Goal: Task Accomplishment & Management: Manage account settings

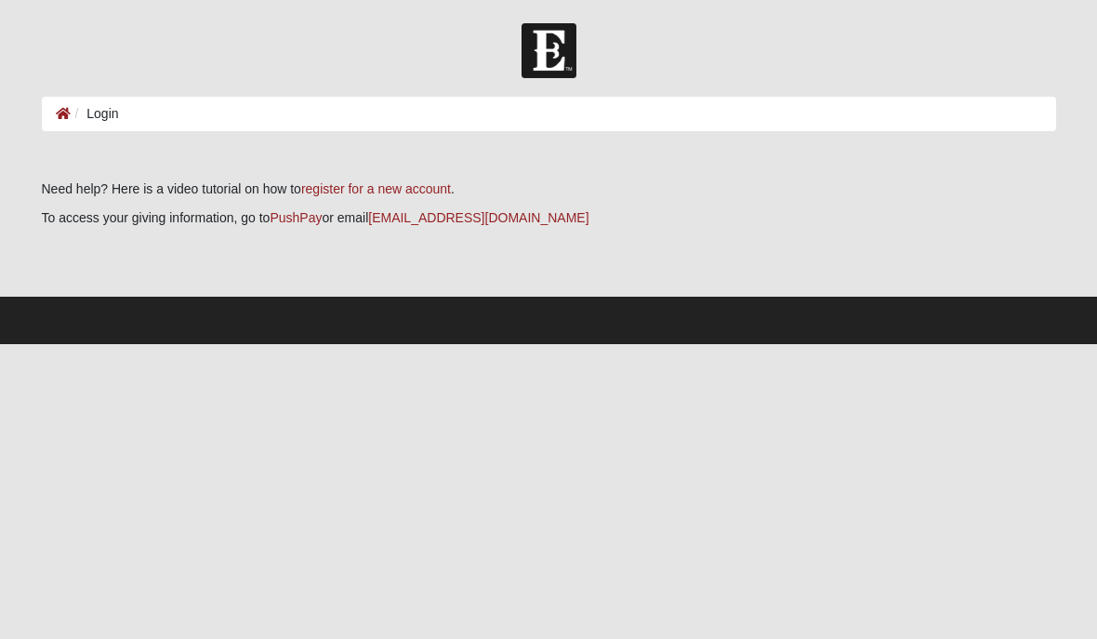
click at [412, 112] on ol "Login" at bounding box center [549, 114] width 1014 height 34
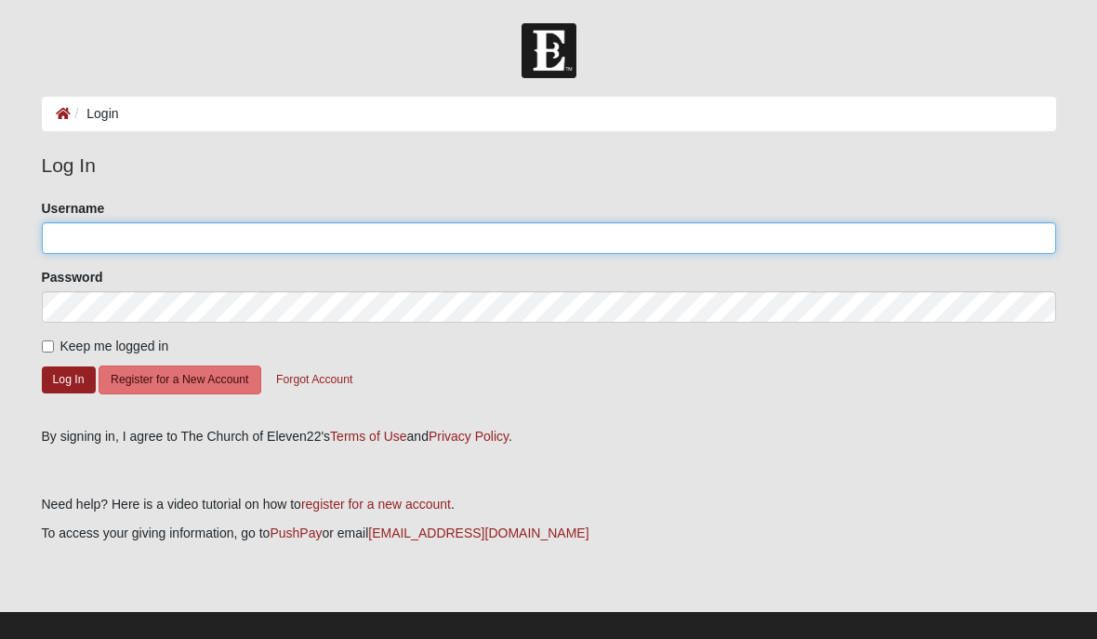
click at [215, 231] on input "Username" at bounding box center [549, 238] width 1014 height 32
type input "Rjohns13"
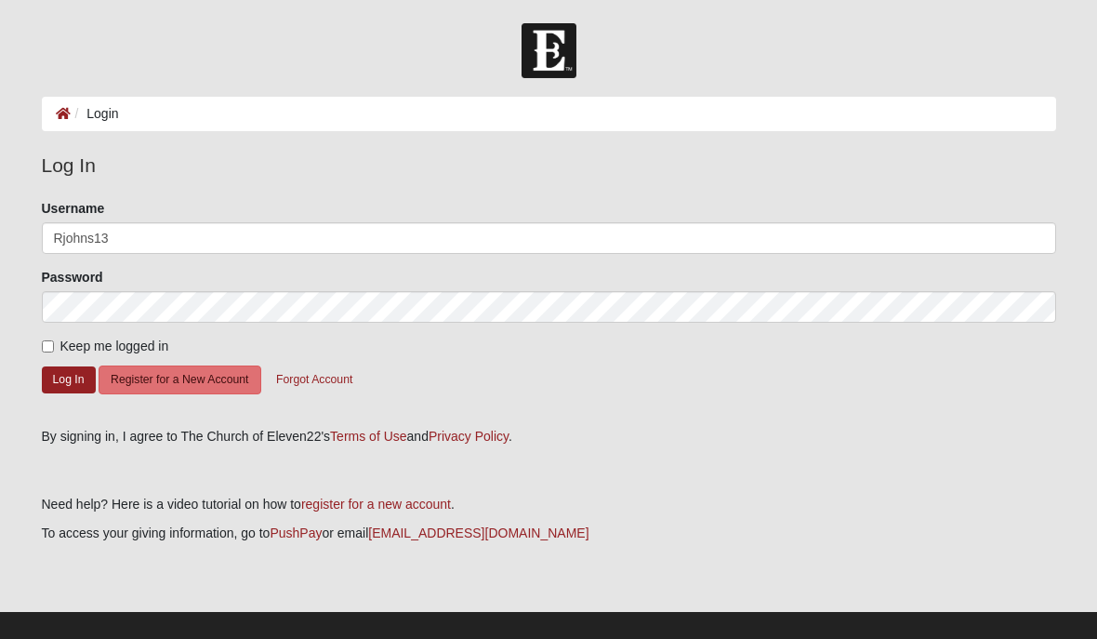
click at [46, 351] on input "Keep me logged in" at bounding box center [48, 346] width 12 height 12
checkbox input "true"
click at [64, 380] on button "Log In" at bounding box center [69, 379] width 54 height 27
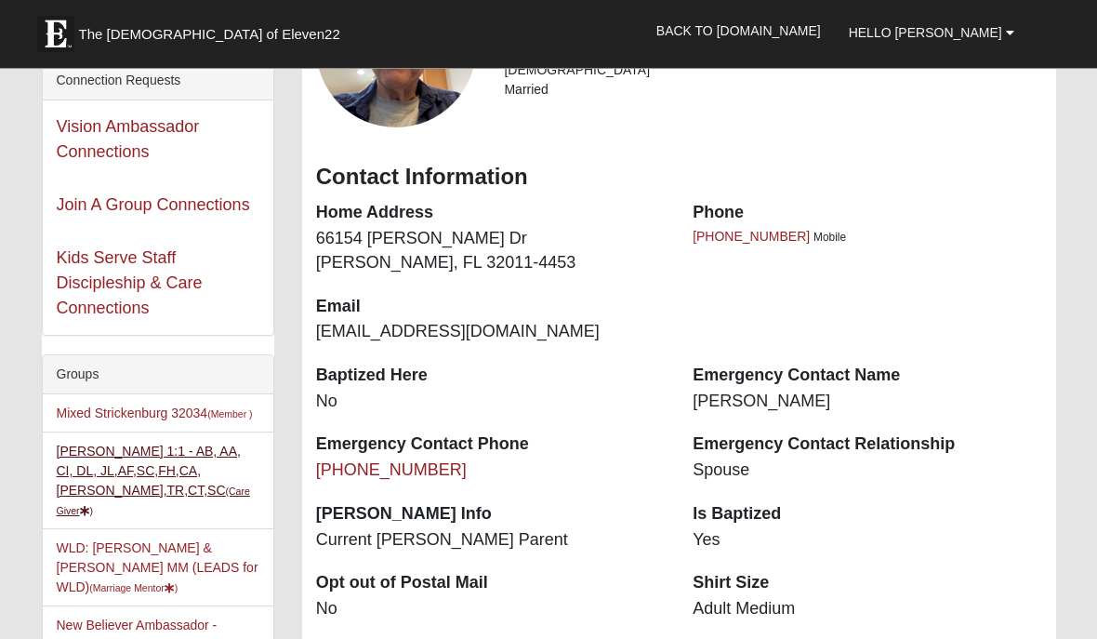
scroll to position [206, 0]
click at [196, 465] on link "Roland Johnson 1:1 - AB, AA, CI, DL, JL,AF,SC,FH,CA,LI,TR,CT,SC (Care Giver )" at bounding box center [153, 479] width 193 height 73
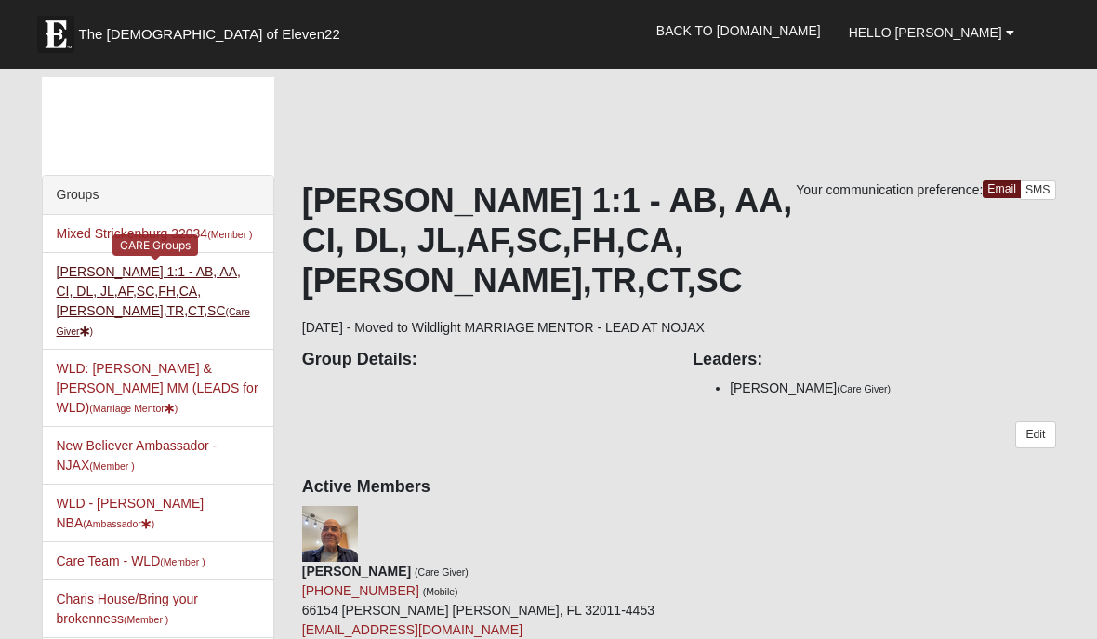
click at [192, 283] on link "[PERSON_NAME] 1:1 - AB, AA, CI, DL, JL,AF,SC,FH,CA,LI,TR,CT,SC (Care Giver )" at bounding box center [153, 300] width 193 height 73
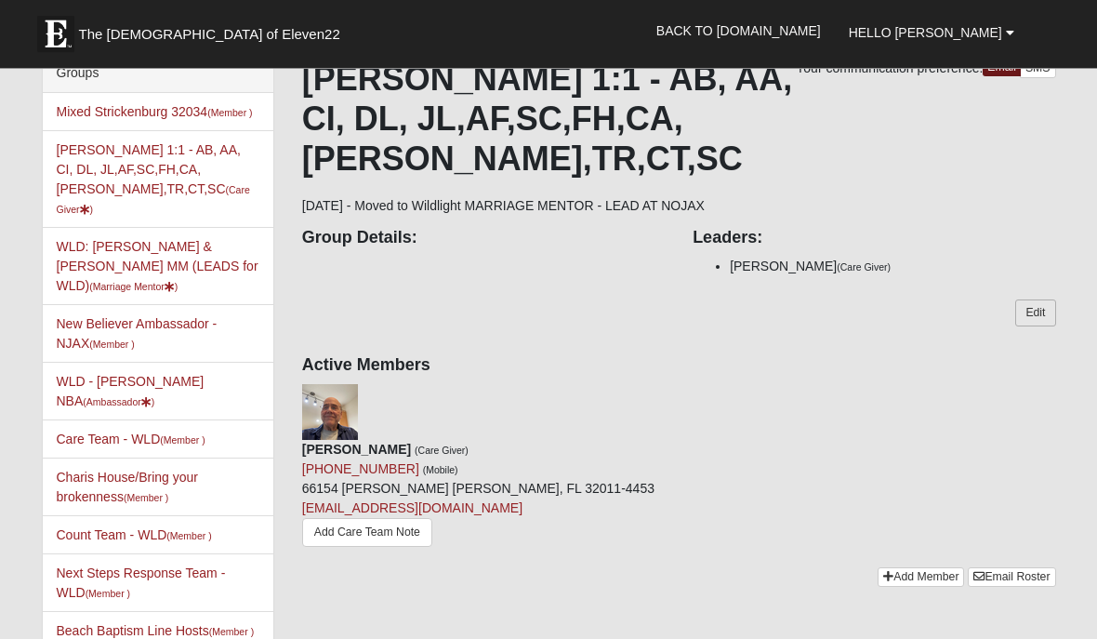
scroll to position [122, 0]
click at [1040, 299] on link "Edit" at bounding box center [1035, 312] width 40 height 27
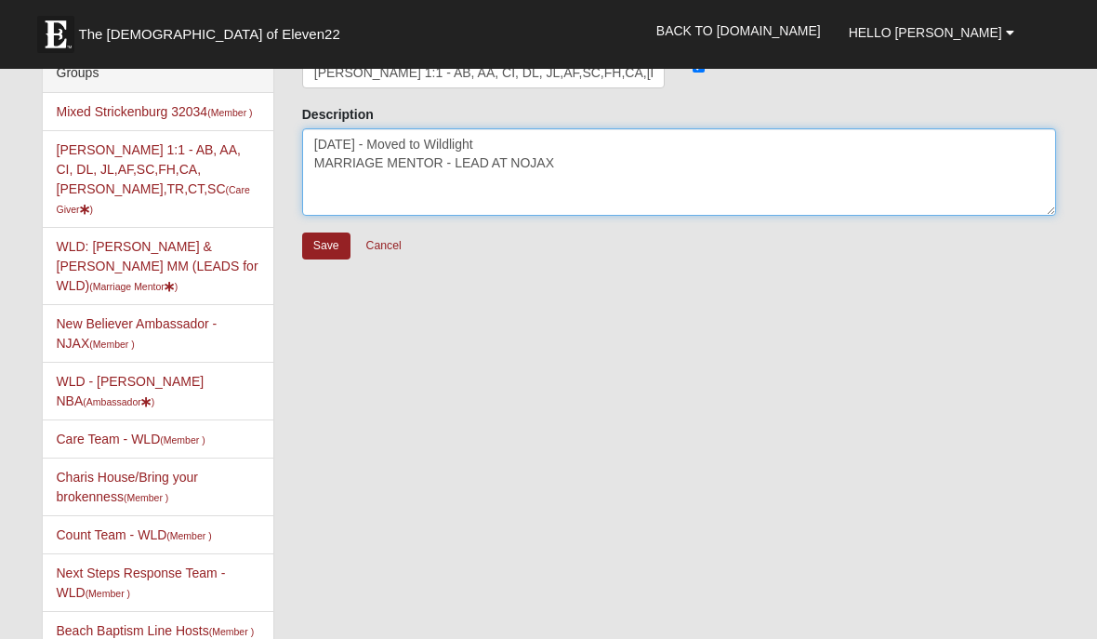
click at [563, 165] on textarea "9/26/2024 - Moved to Wildlight MARRIAGE MENTOR - LEAD AT NOJAX" at bounding box center [679, 171] width 754 height 87
type textarea "9/26/2024 - Moved to Wildlight MARRIAGE MENTOR - LEAD AT WILDLIGHT"
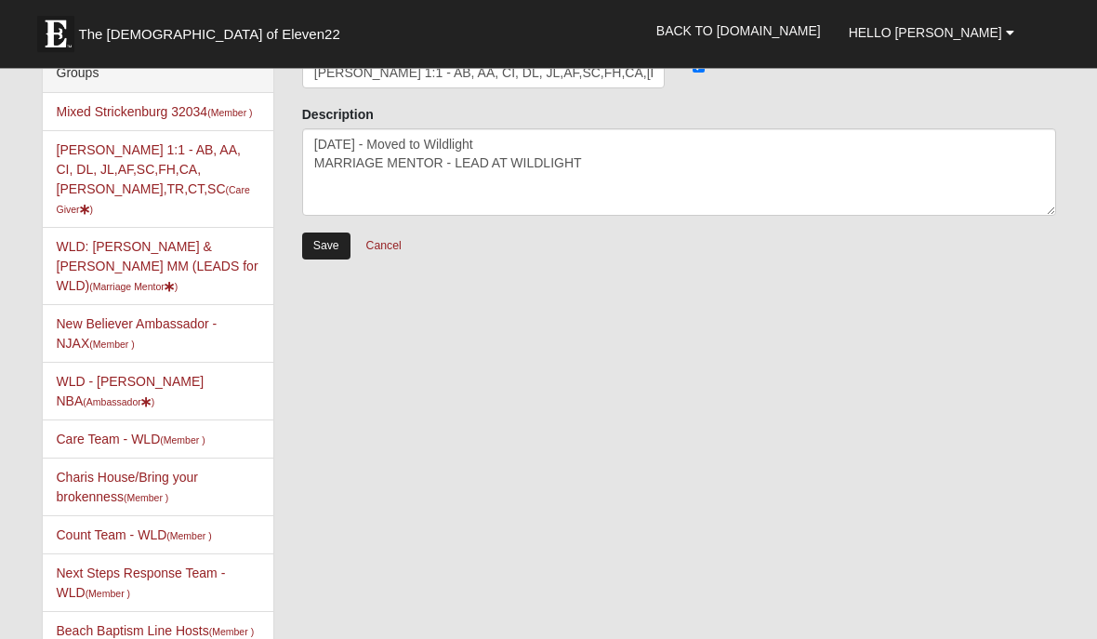
click at [331, 239] on input "Save" at bounding box center [326, 246] width 48 height 27
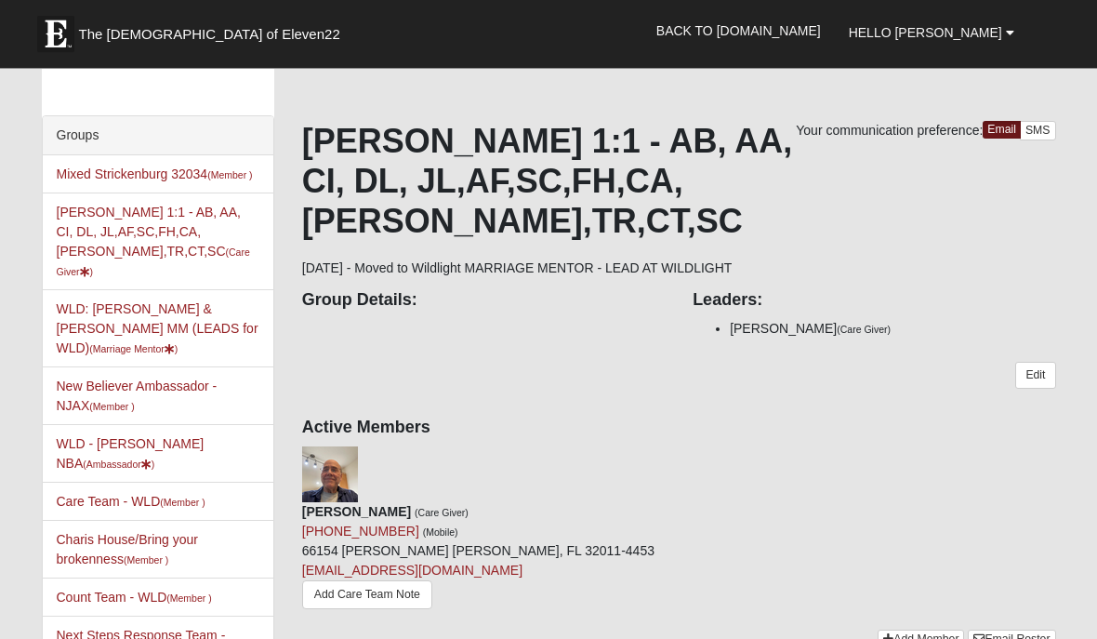
scroll to position [0, 0]
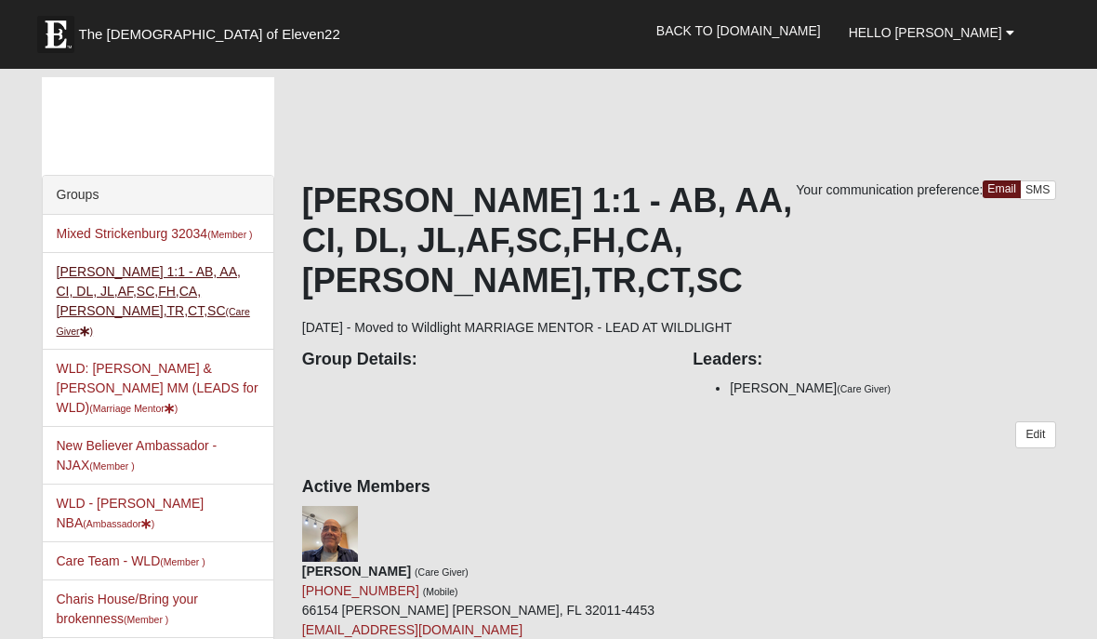
click at [196, 284] on link "Roland Johnson 1:1 - AB, AA, CI, DL, JL,AF,SC,FH,CA,LI,TR,CT,SC (Care Giver )" at bounding box center [153, 300] width 193 height 73
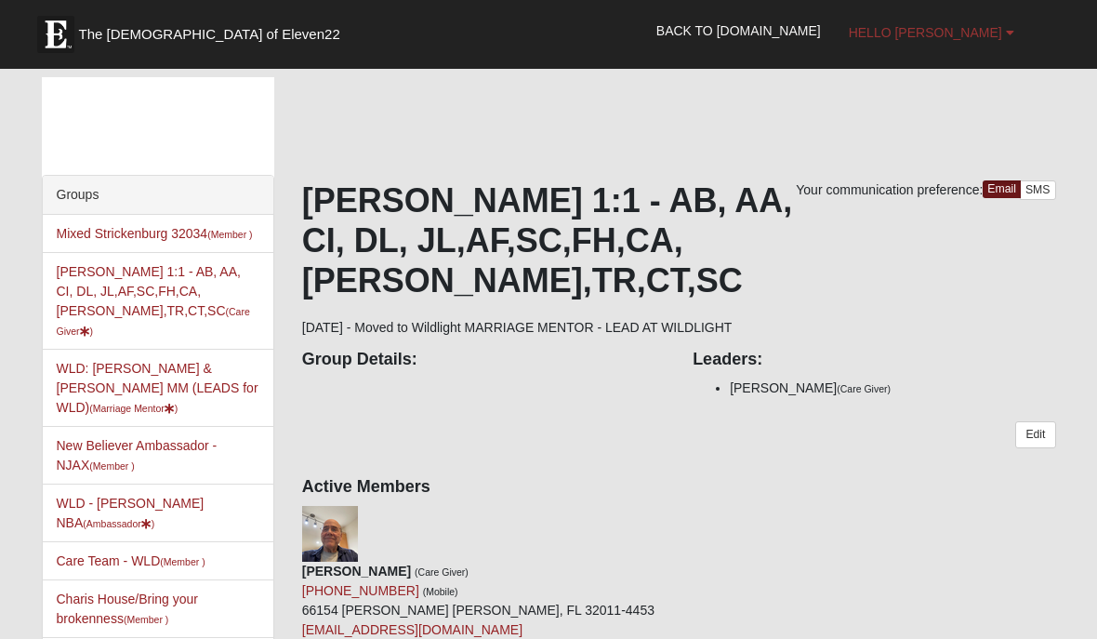
click at [1011, 32] on b at bounding box center [1010, 32] width 8 height 13
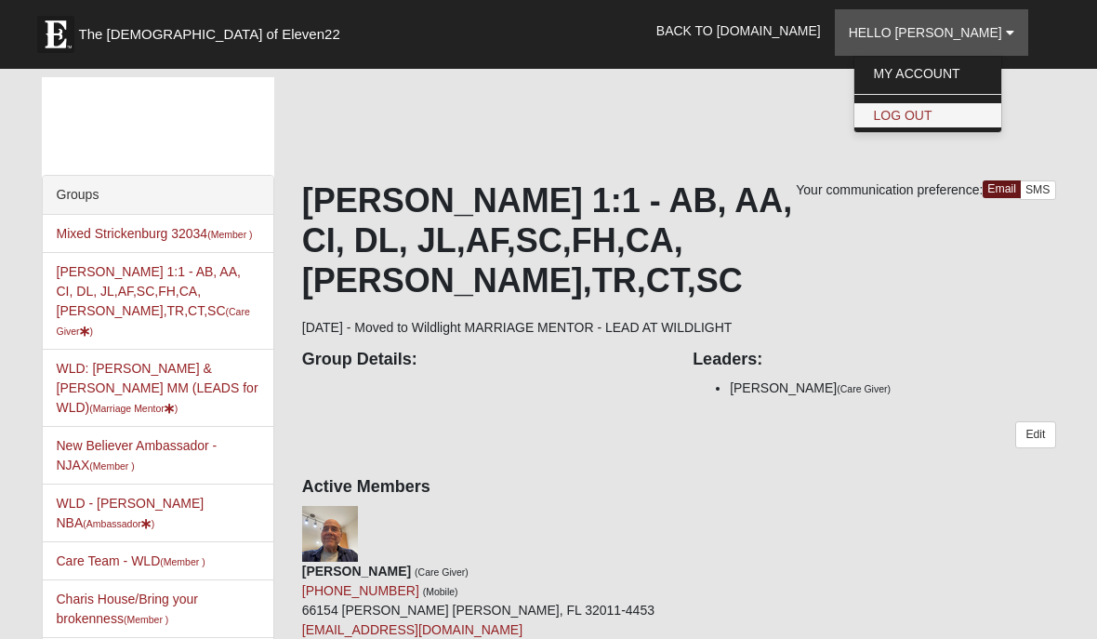
click at [968, 123] on link "Log Out" at bounding box center [927, 115] width 147 height 24
